Goal: Task Accomplishment & Management: Manage account settings

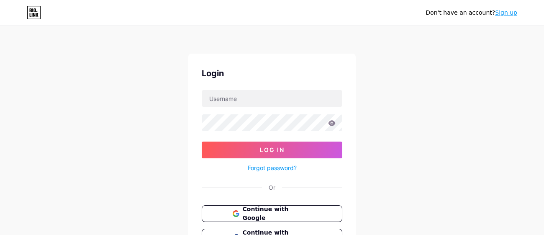
click at [255, 85] on div "Login Log In Forgot password? Or Continue with Google Continue with Facebook Co…" at bounding box center [272, 168] width 168 height 229
click at [249, 95] on input "text" at bounding box center [272, 98] width 140 height 17
type input "ilovesasori"
click at [202, 142] on button "Log In" at bounding box center [272, 150] width 141 height 17
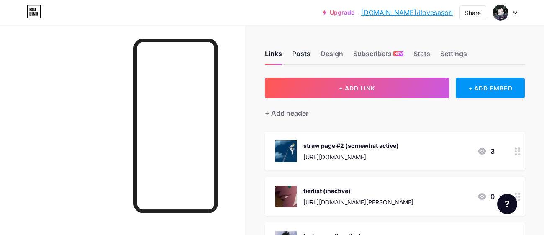
click at [307, 55] on div "Posts" at bounding box center [301, 56] width 18 height 15
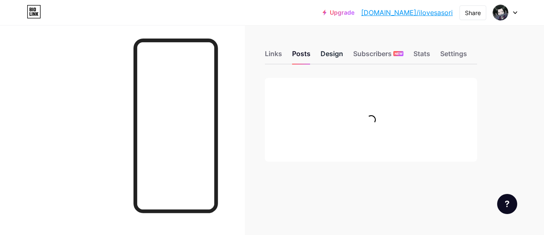
click at [330, 49] on div "Design" at bounding box center [332, 56] width 23 height 15
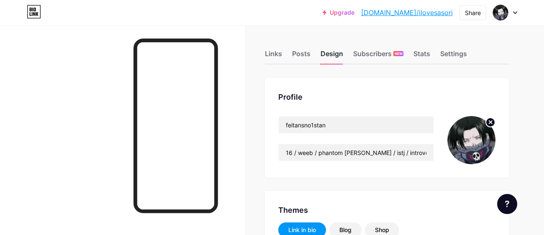
type input "#000000"
type input "#ffffff"
